Goal: Navigation & Orientation: Go to known website

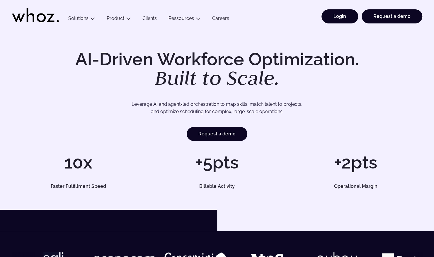
click at [340, 11] on link "Login" at bounding box center [339, 16] width 37 height 14
click at [335, 13] on link "Login" at bounding box center [339, 16] width 37 height 14
